Goal: Leave review/rating: Leave review/rating

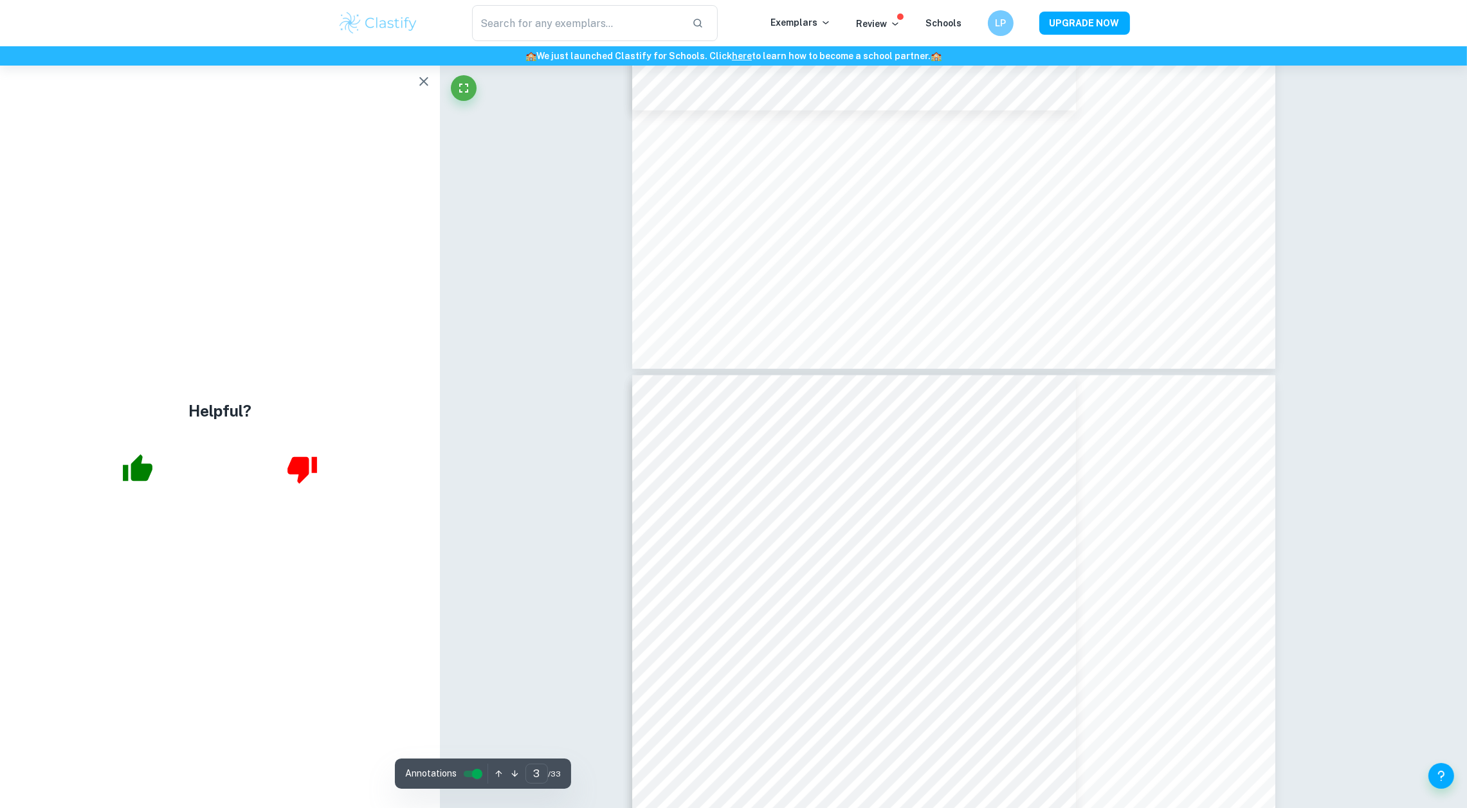
type input "4"
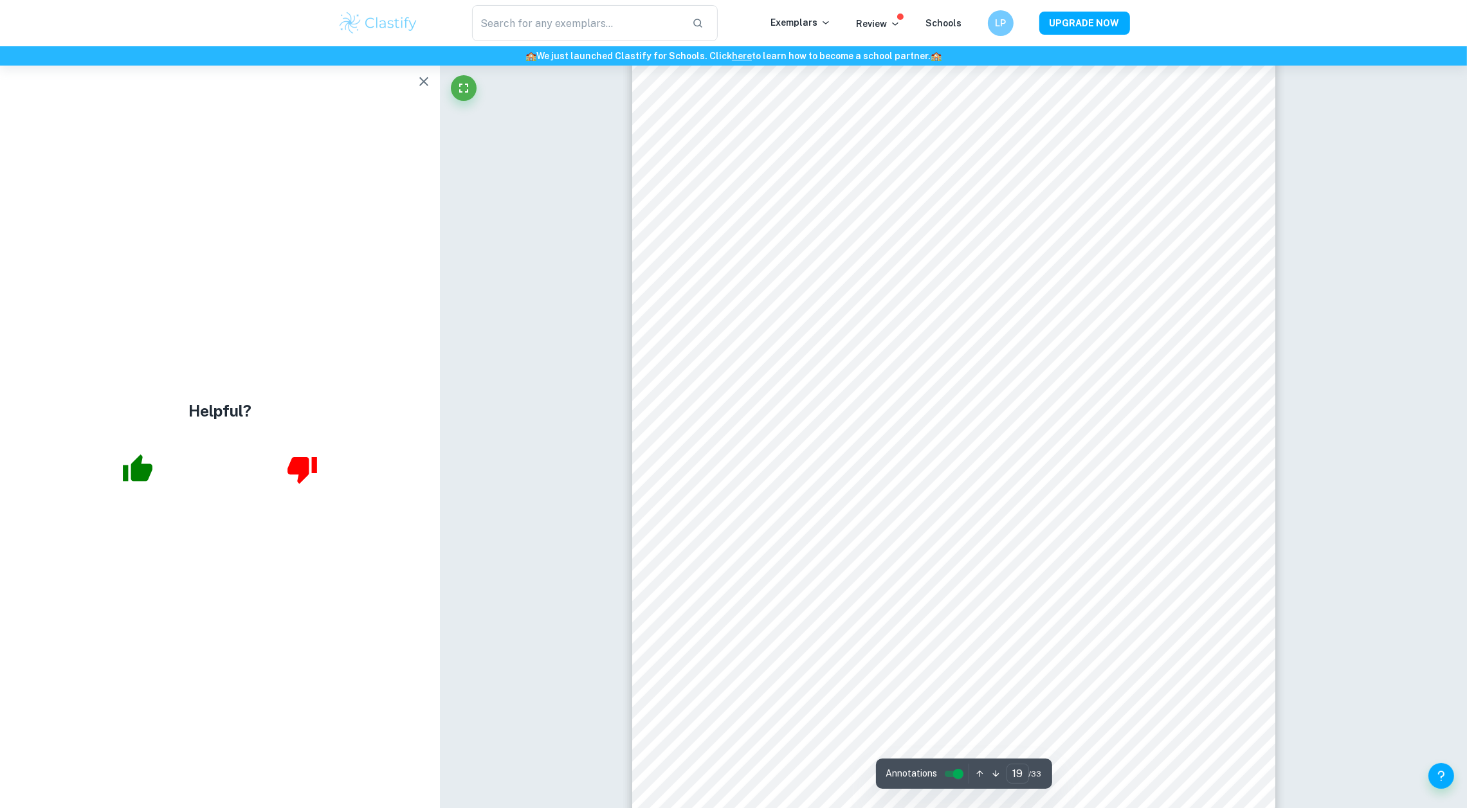
scroll to position [15535, 0]
type input "31"
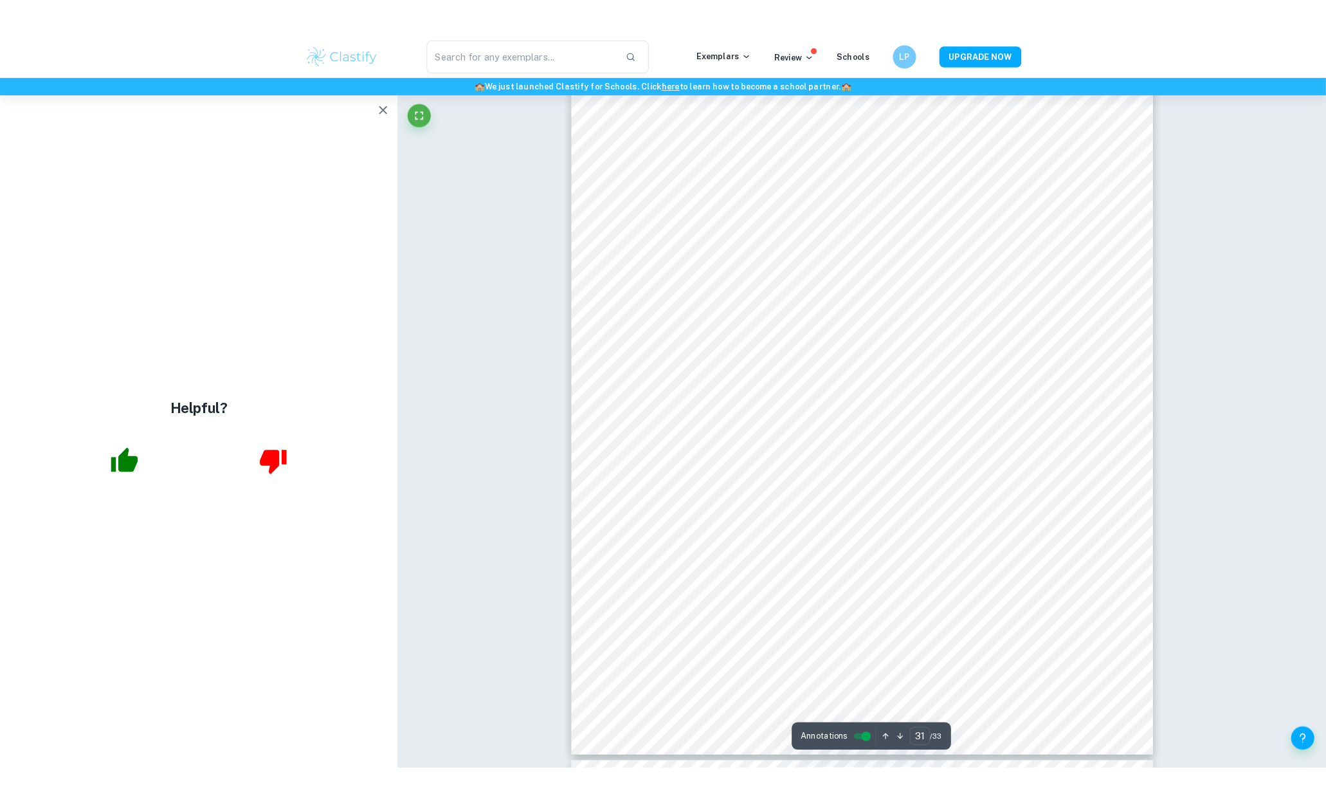
scroll to position [25892, 0]
